Goal: Information Seeking & Learning: Learn about a topic

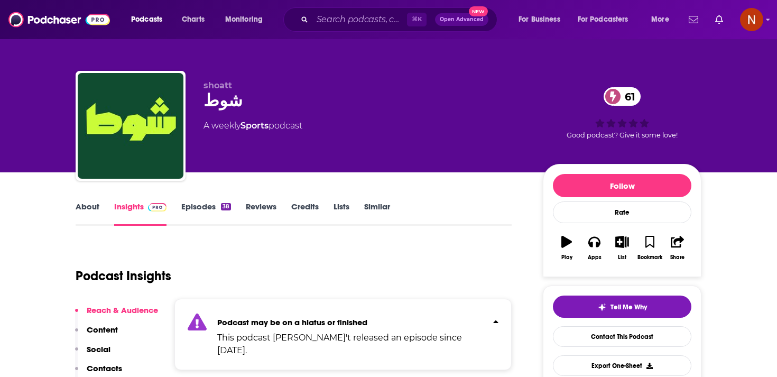
scroll to position [38, 0]
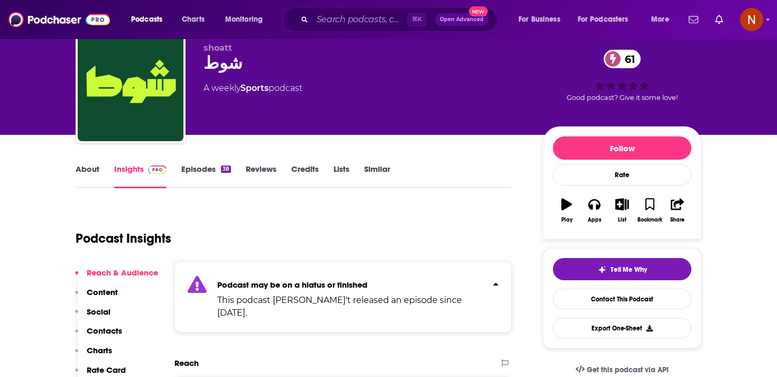
click at [207, 177] on link "Episodes 38" at bounding box center [206, 176] width 50 height 24
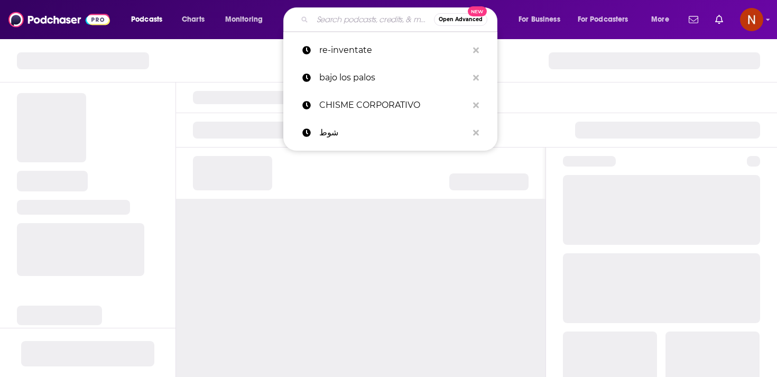
click at [359, 21] on input "Search podcasts, credits, & more..." at bounding box center [373, 19] width 122 height 17
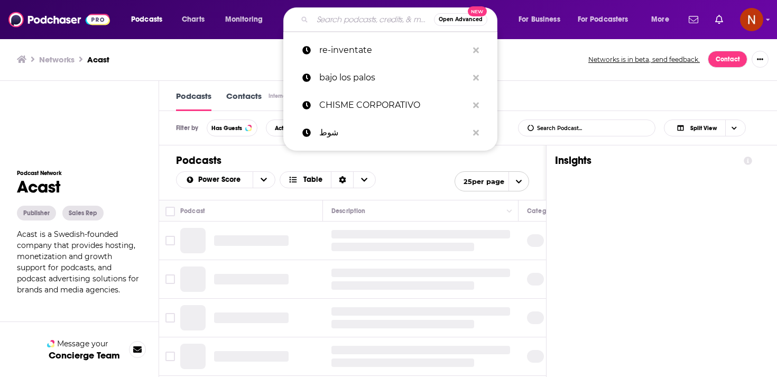
type input "t"
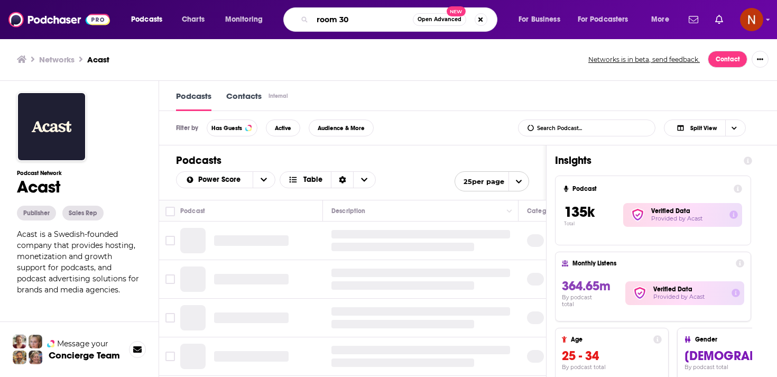
type input "room 301"
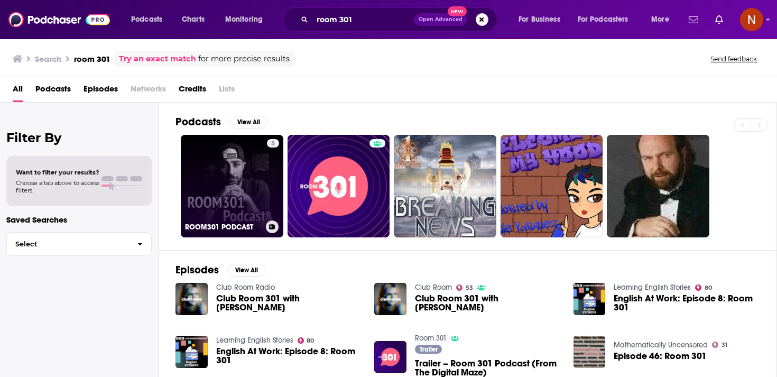
click at [265, 203] on link "5 ROOM301 PODCAST" at bounding box center [232, 186] width 103 height 103
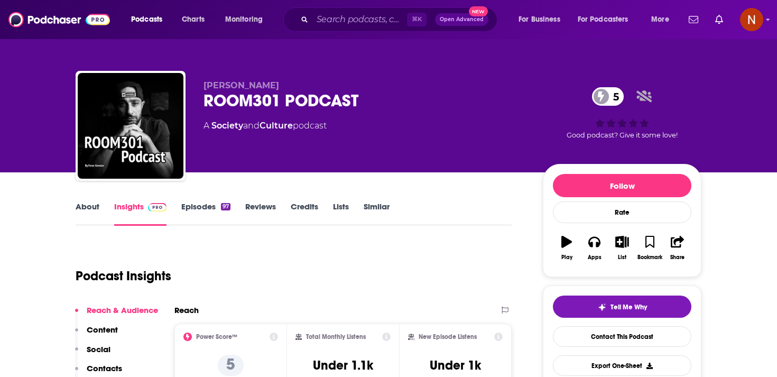
click at [253, 107] on div "ROOM301 PODCAST 5" at bounding box center [364, 100] width 322 height 21
copy div "ROOM301 PODCAST 5"
click at [291, 96] on div "ROOM301 PODCAST 5" at bounding box center [364, 100] width 322 height 21
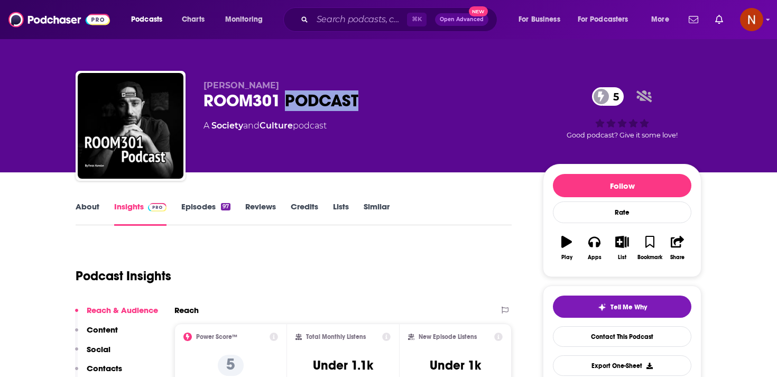
click at [291, 96] on div "ROOM301 PODCAST 5" at bounding box center [364, 100] width 322 height 21
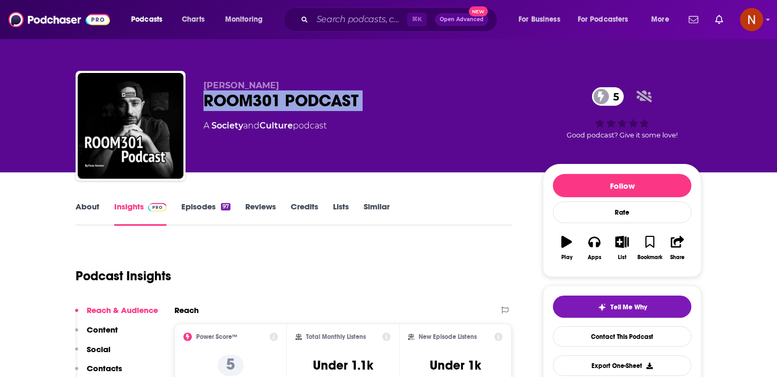
copy div "ROOM301 PODCAST 5"
click at [251, 88] on span "Feras Hamdan" at bounding box center [241, 85] width 76 height 10
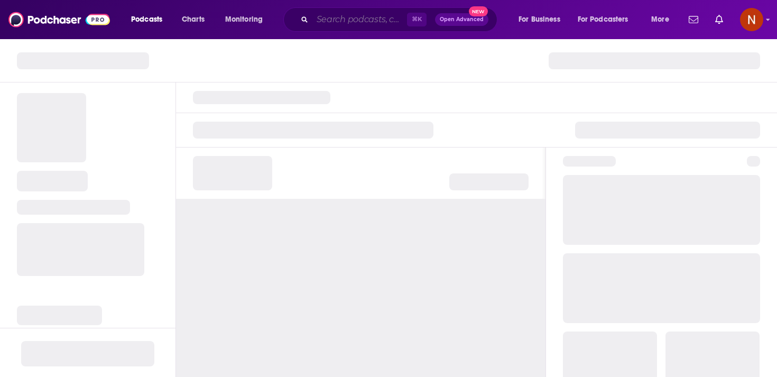
click at [360, 21] on input "Search podcasts, credits, & more..." at bounding box center [359, 19] width 95 height 17
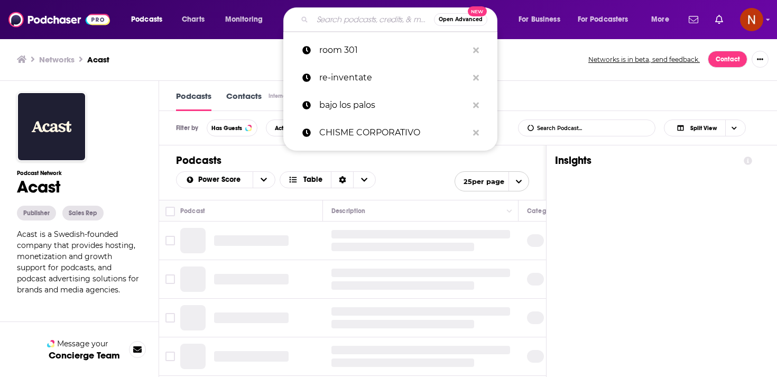
paste input "البحث عن معنى"
type input "البحث عن معنى"
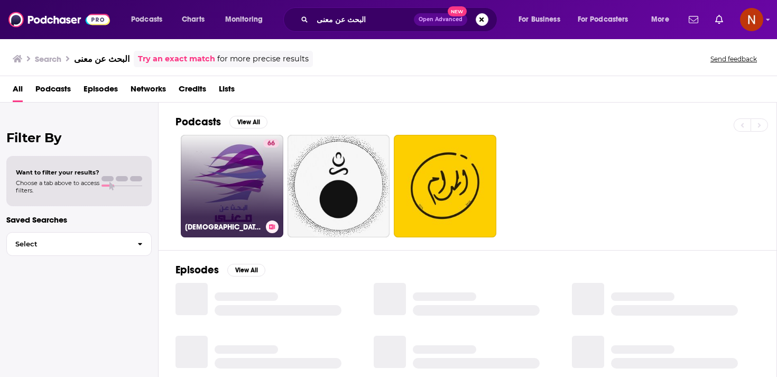
click at [240, 199] on link "66 [DEMOGRAPHIC_DATA] البحث عن معنى" at bounding box center [232, 186] width 103 height 103
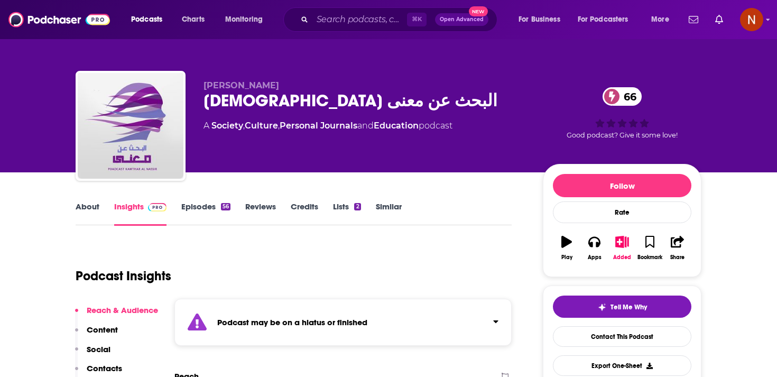
click at [219, 203] on link "Episodes 56" at bounding box center [205, 213] width 49 height 24
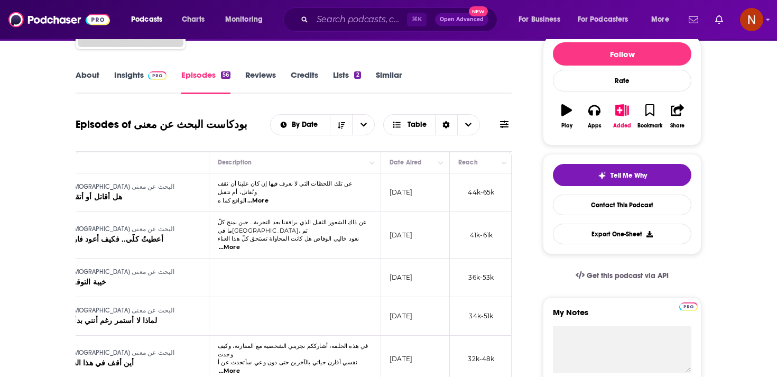
scroll to position [135, 0]
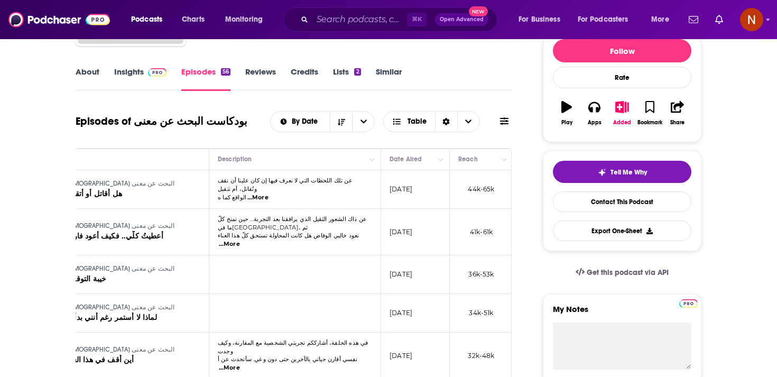
click at [226, 259] on td at bounding box center [295, 274] width 172 height 39
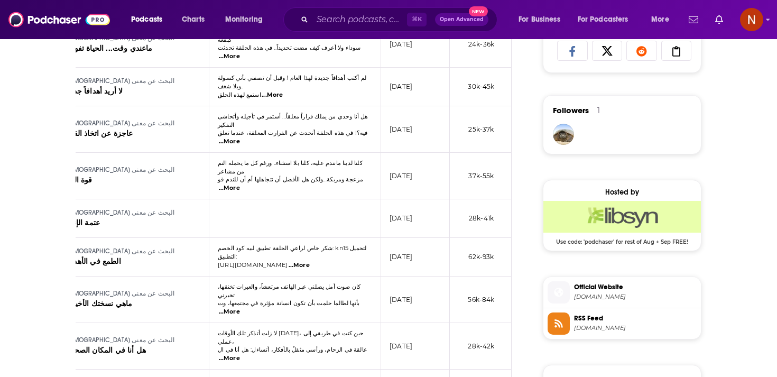
scroll to position [0, 0]
